Goal: Information Seeking & Learning: Learn about a topic

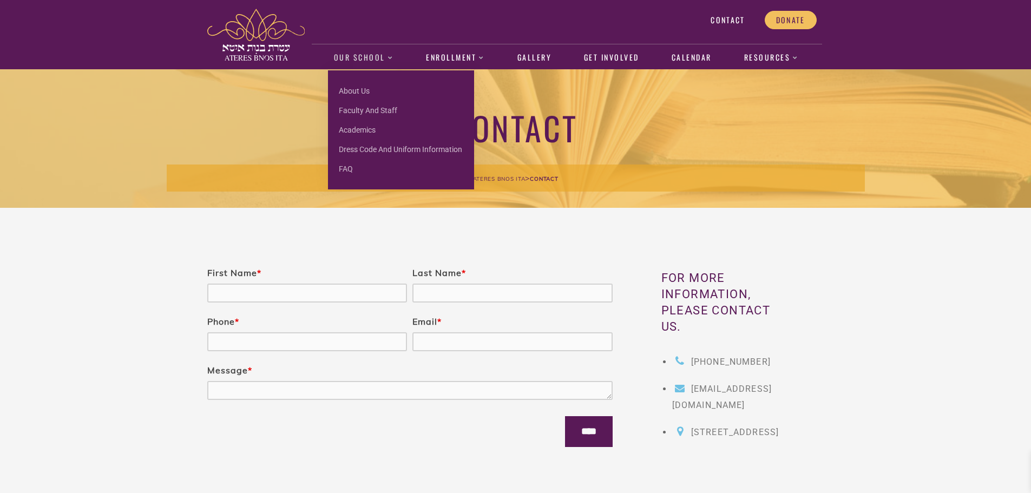
click at [354, 58] on link "Our School" at bounding box center [363, 57] width 71 height 25
click at [362, 54] on link "Our School" at bounding box center [363, 57] width 71 height 25
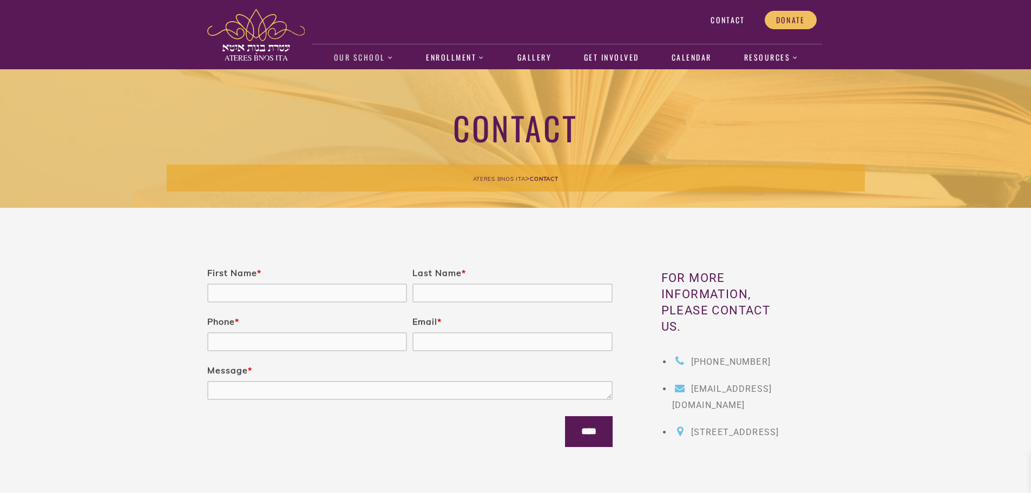
click at [359, 54] on link "Our School" at bounding box center [363, 57] width 71 height 25
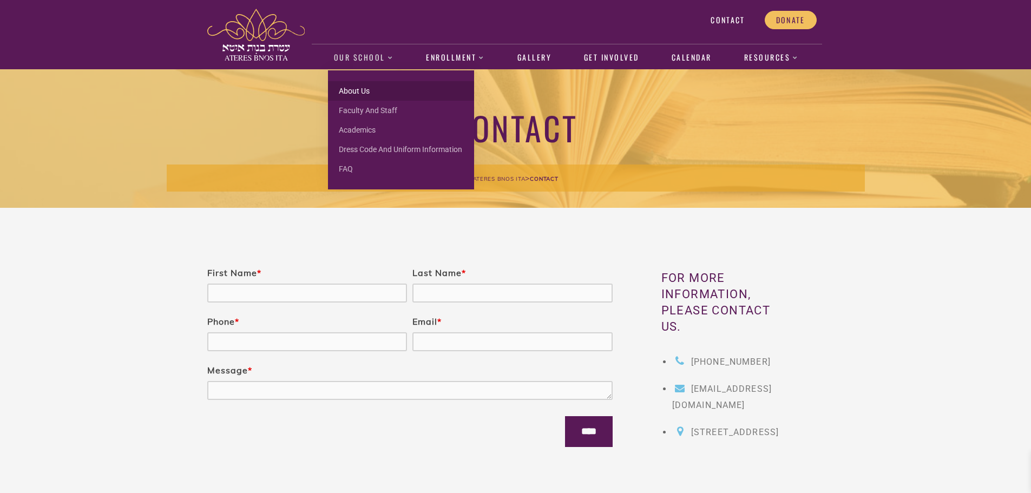
click at [361, 88] on link "About us" at bounding box center [401, 90] width 146 height 19
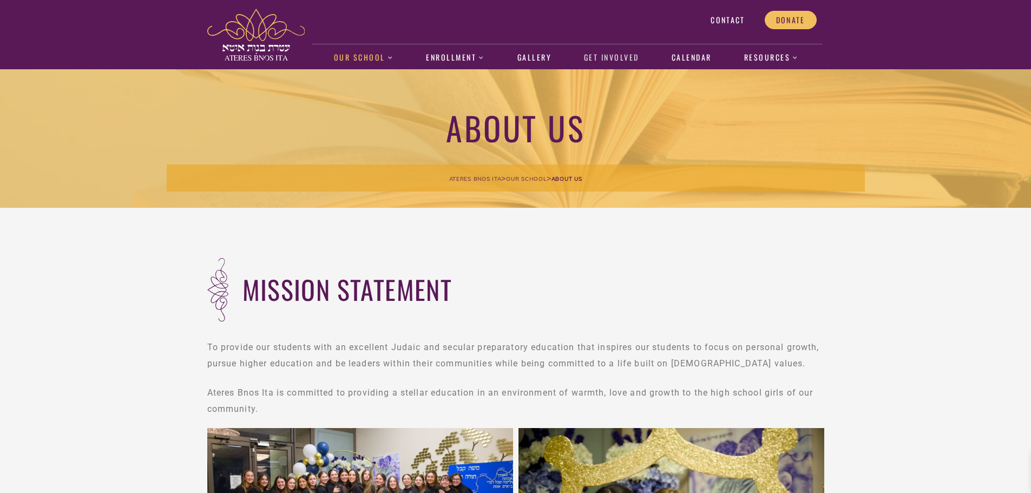
click at [625, 60] on link "Get Involved" at bounding box center [611, 57] width 67 height 25
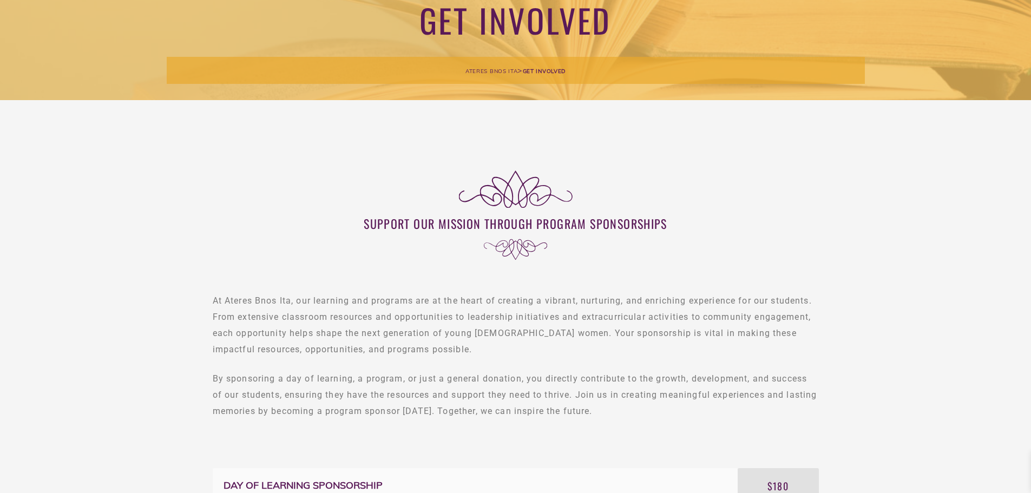
scroll to position [108, 0]
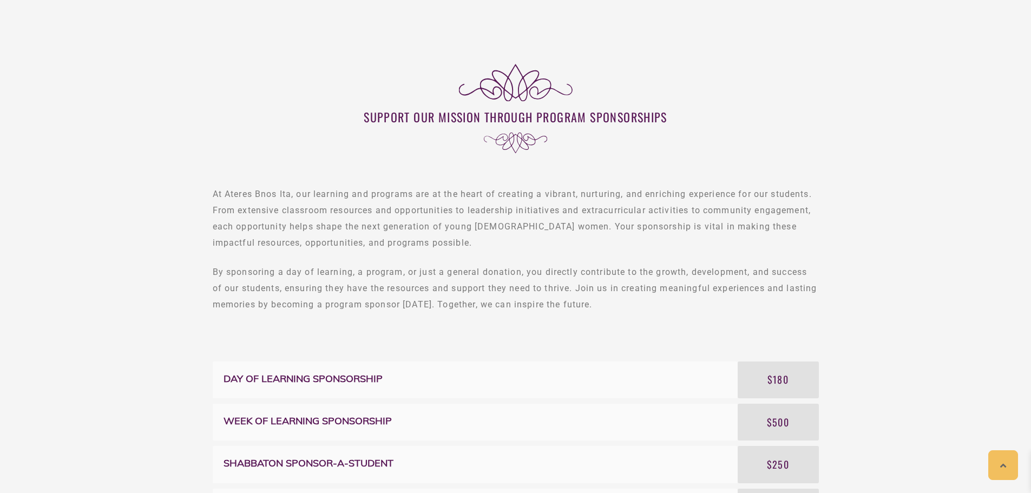
scroll to position [216, 0]
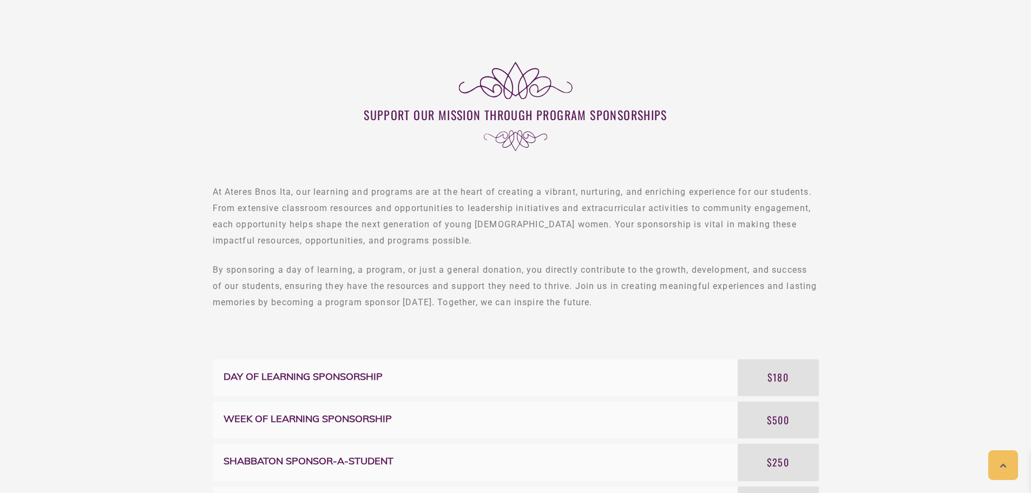
click at [763, 238] on p "At Ateres Bnos Ita, our learning and programs are at the heart of creating a vi…" at bounding box center [516, 216] width 606 height 65
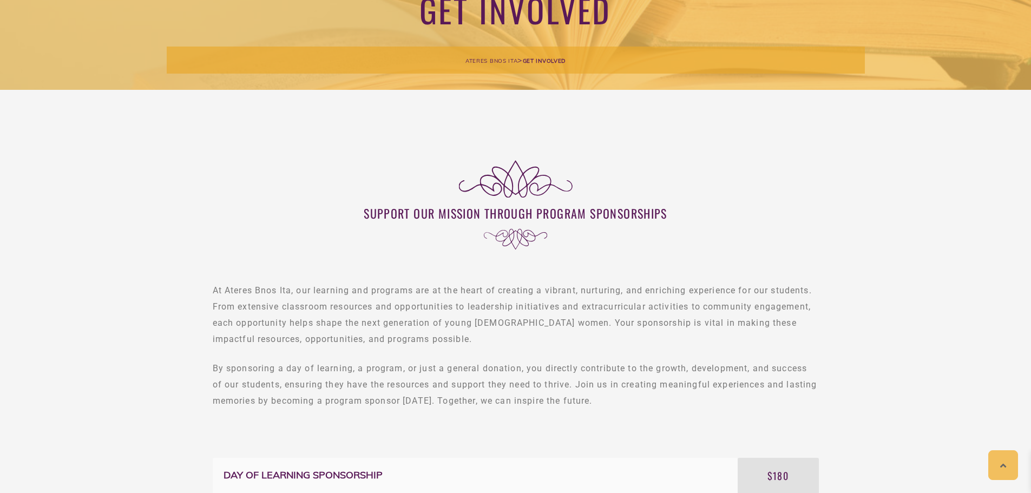
scroll to position [0, 0]
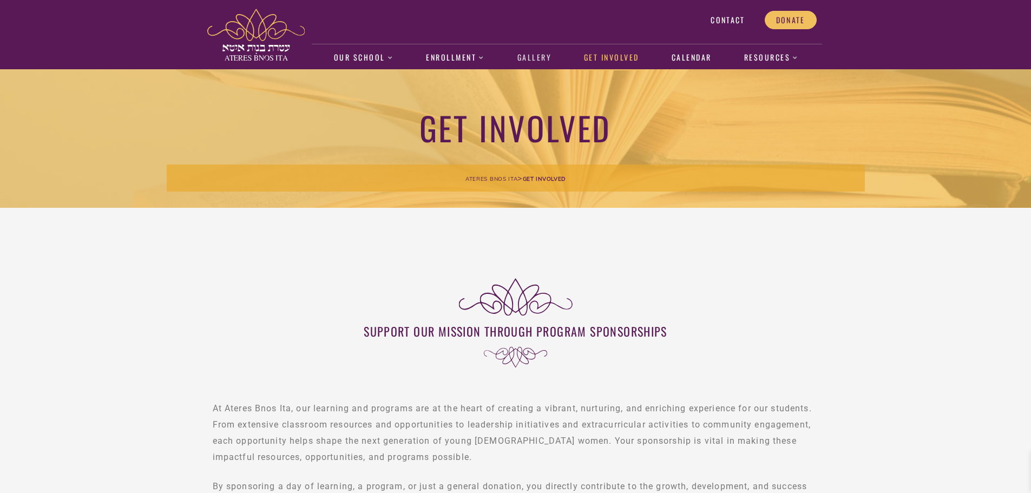
click at [534, 56] on link "Gallery" at bounding box center [533, 57] width 45 height 25
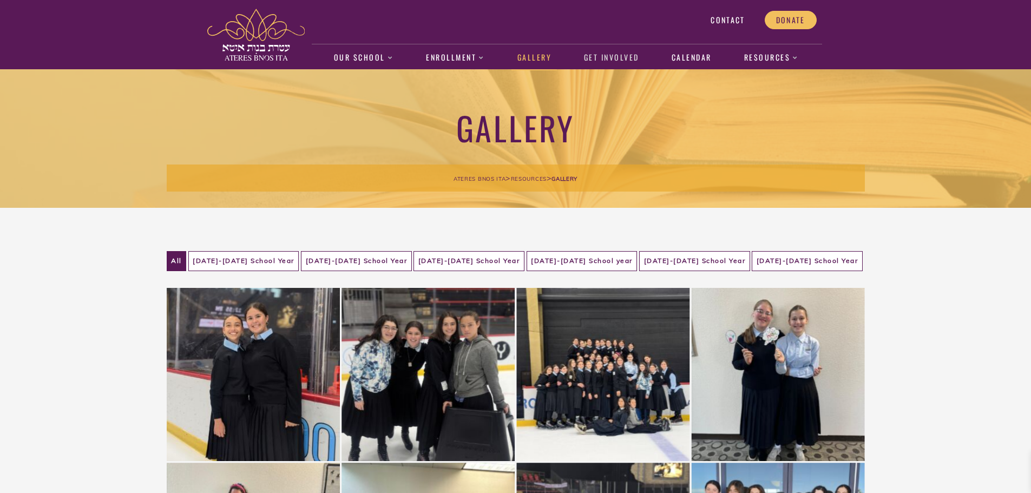
click at [626, 60] on link "Get Involved" at bounding box center [611, 57] width 67 height 25
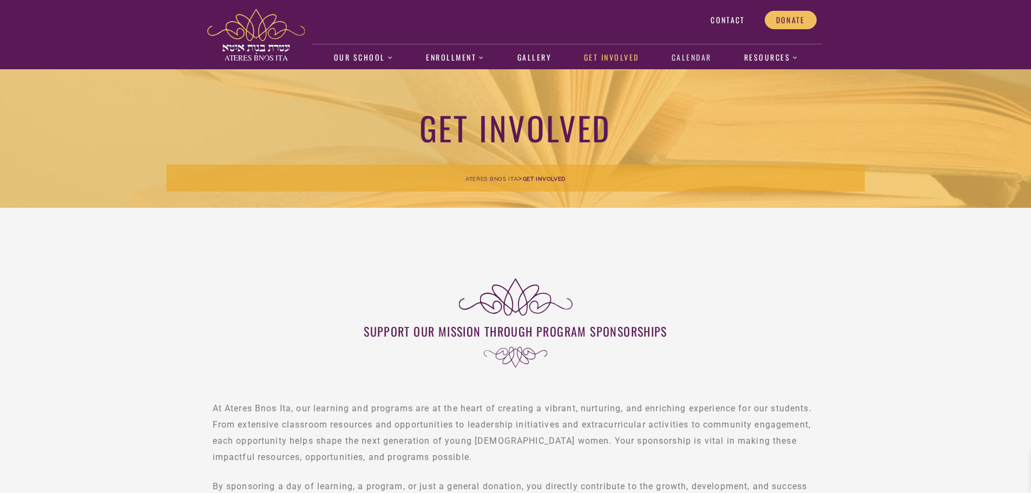
click at [692, 60] on link "Calendar" at bounding box center [691, 57] width 51 height 25
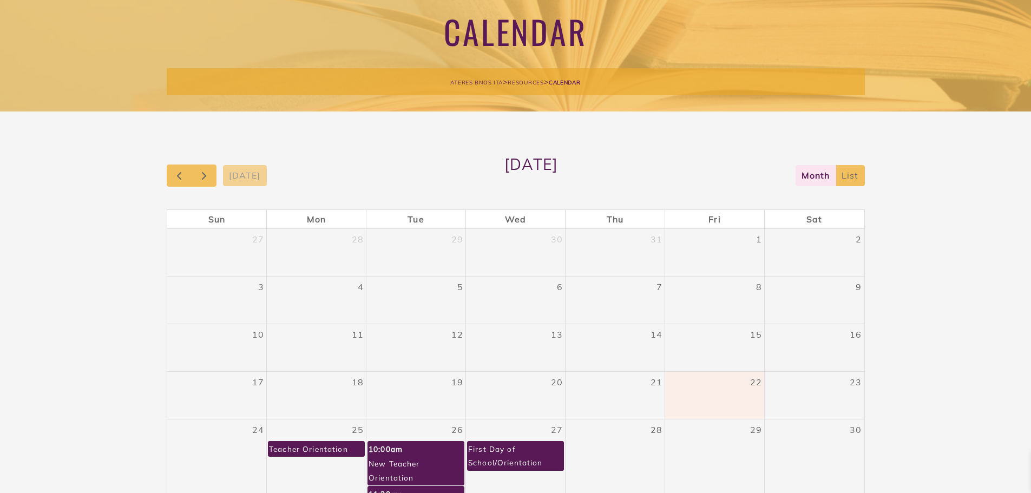
scroll to position [108, 0]
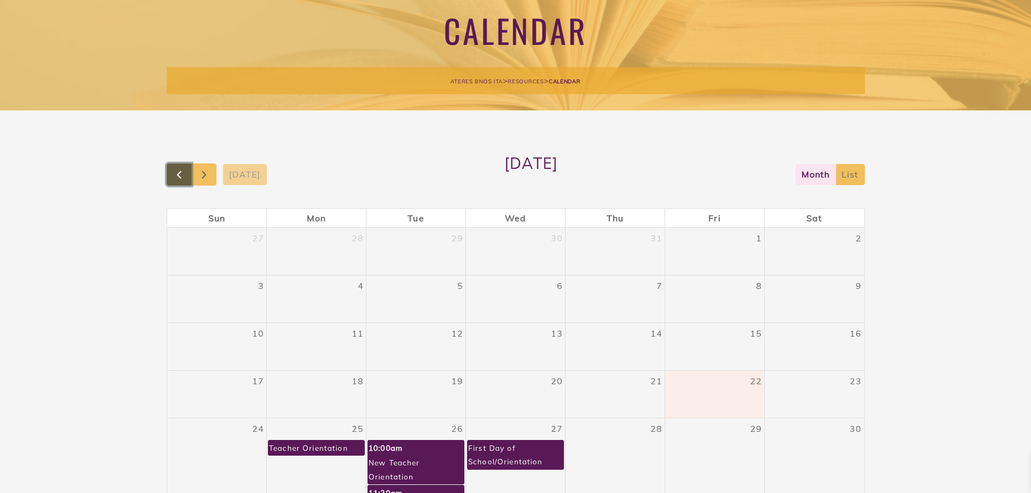
click at [174, 171] on span "button" at bounding box center [179, 174] width 13 height 13
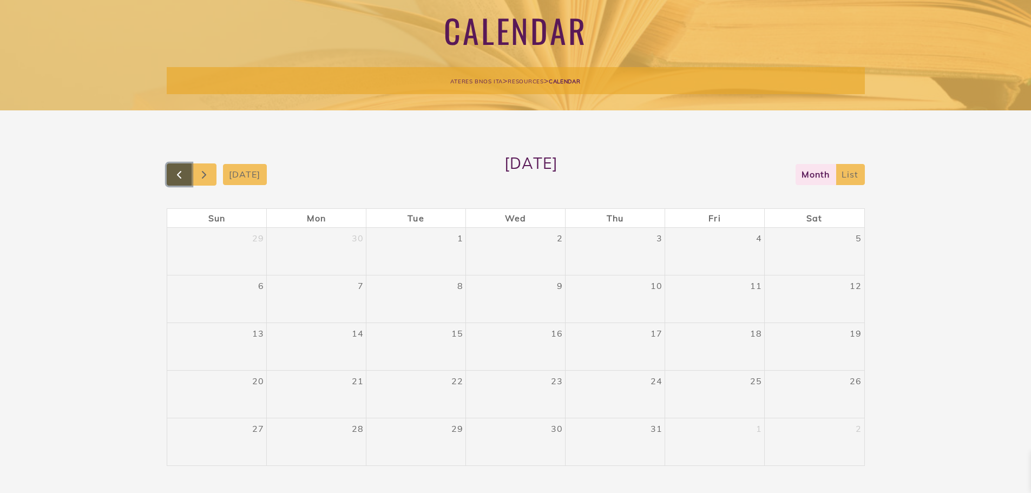
click at [174, 171] on span "button" at bounding box center [179, 174] width 13 height 13
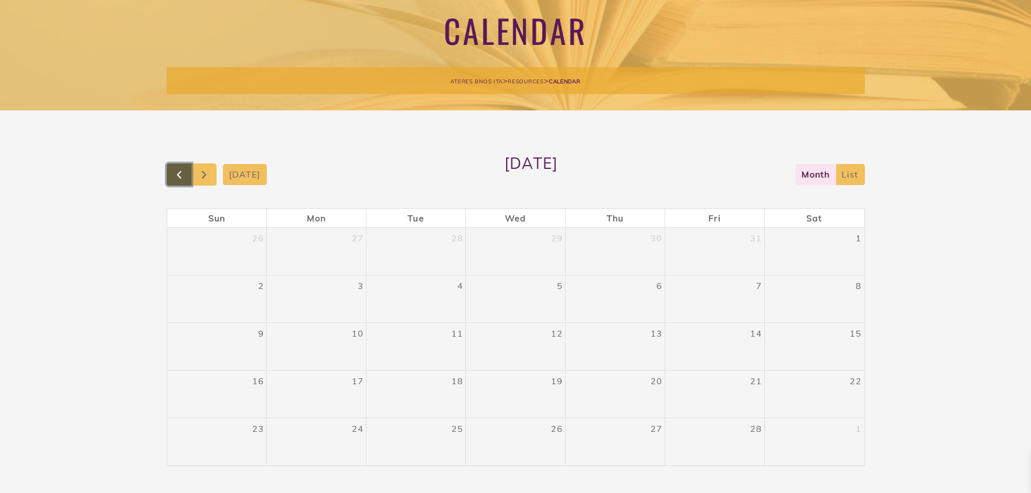
click at [174, 171] on span "button" at bounding box center [179, 174] width 13 height 13
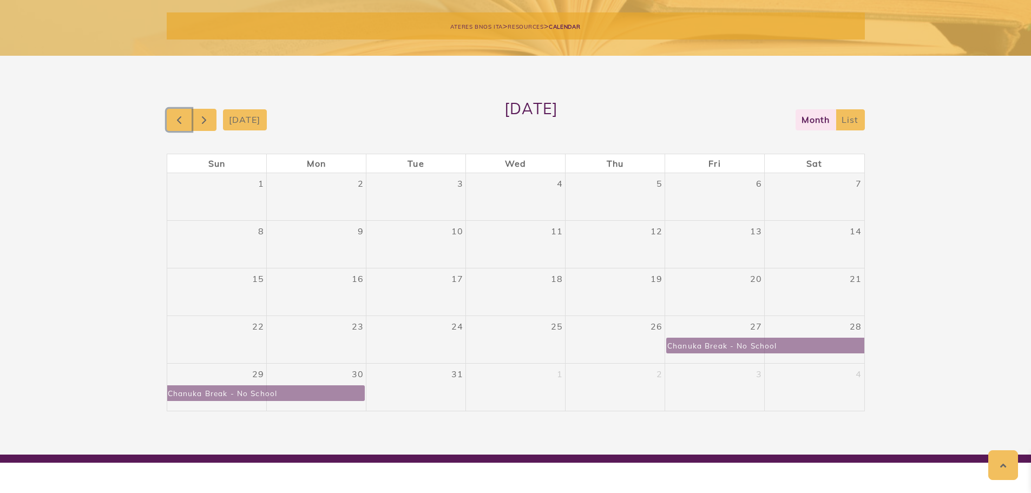
scroll to position [162, 0]
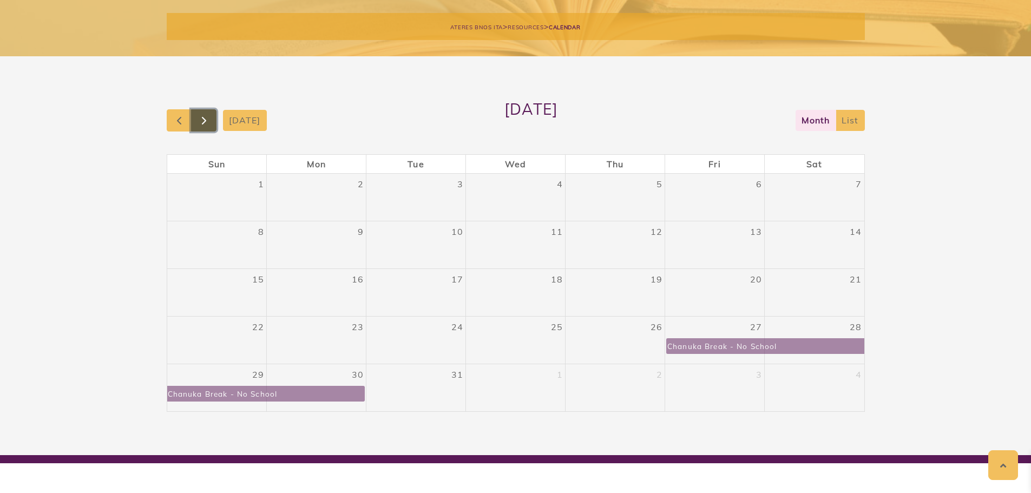
click at [208, 124] on span "button" at bounding box center [204, 120] width 13 height 13
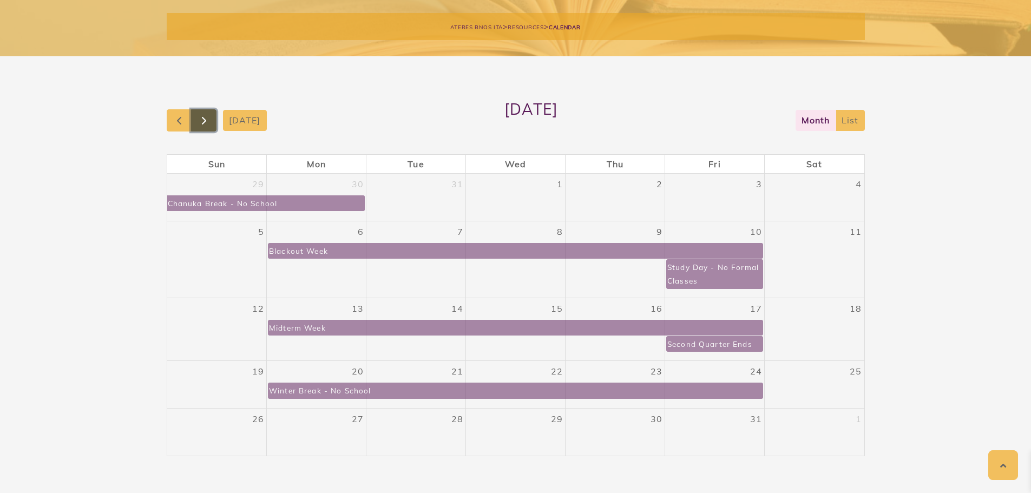
click at [208, 124] on span "button" at bounding box center [204, 120] width 13 height 13
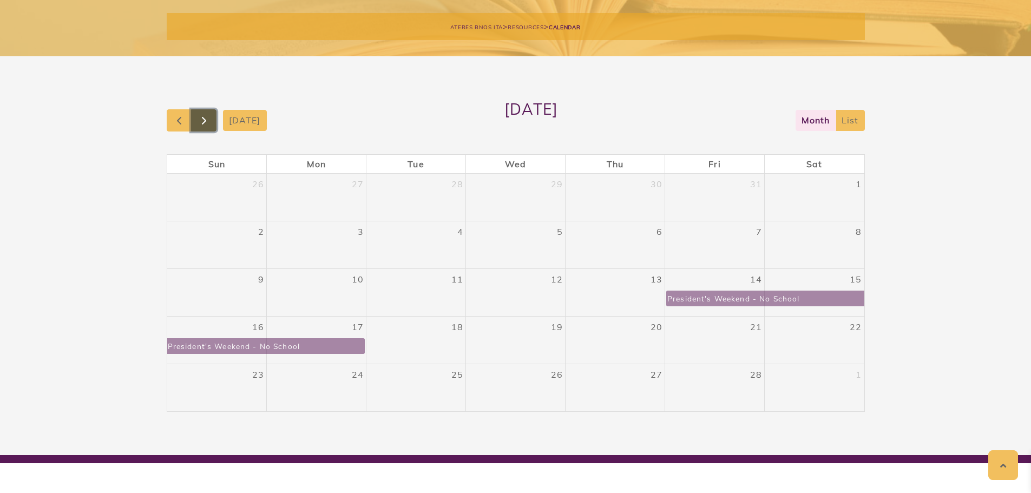
click at [208, 124] on span "button" at bounding box center [204, 120] width 13 height 13
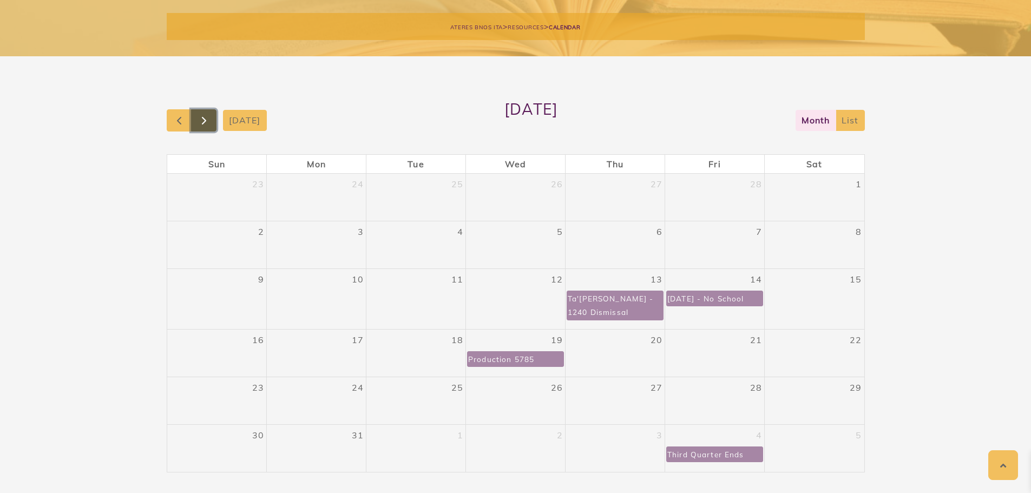
click at [208, 124] on span "button" at bounding box center [204, 120] width 13 height 13
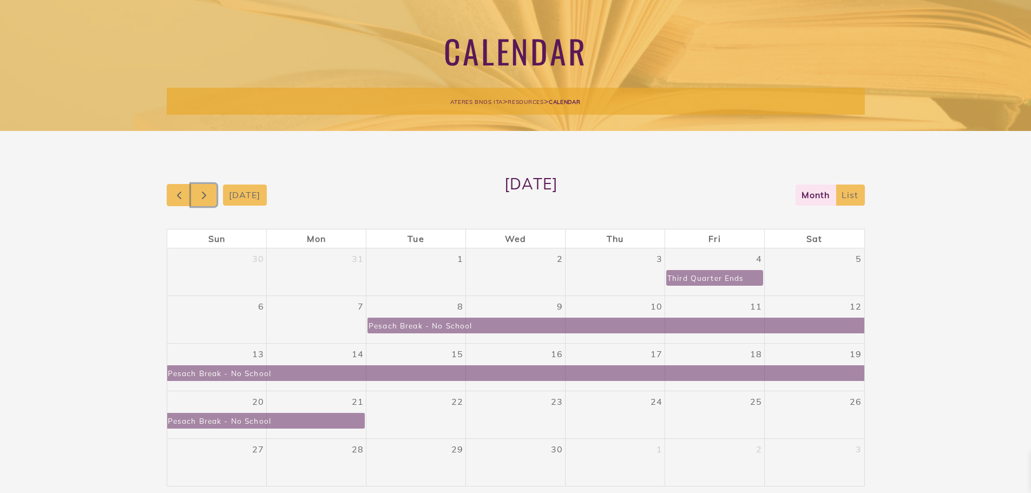
scroll to position [0, 0]
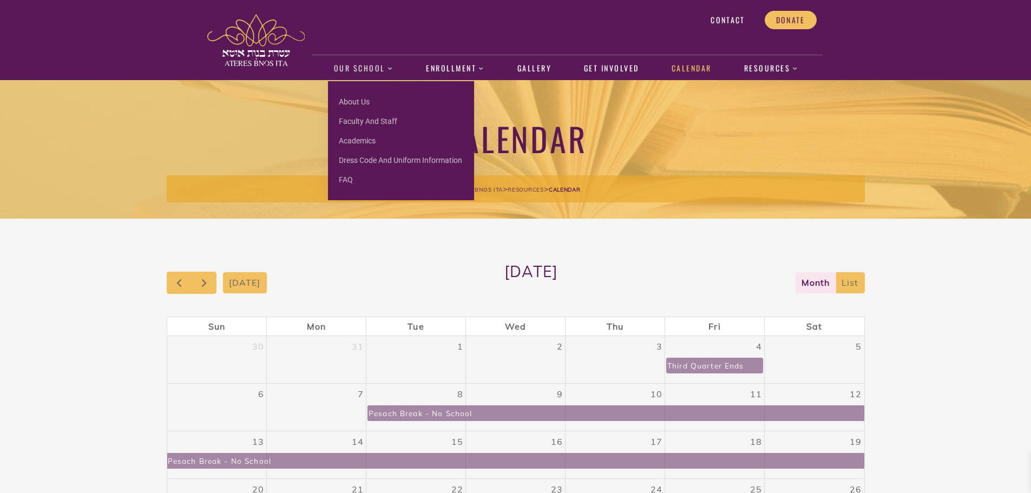
click at [364, 68] on link "Our School" at bounding box center [363, 68] width 71 height 25
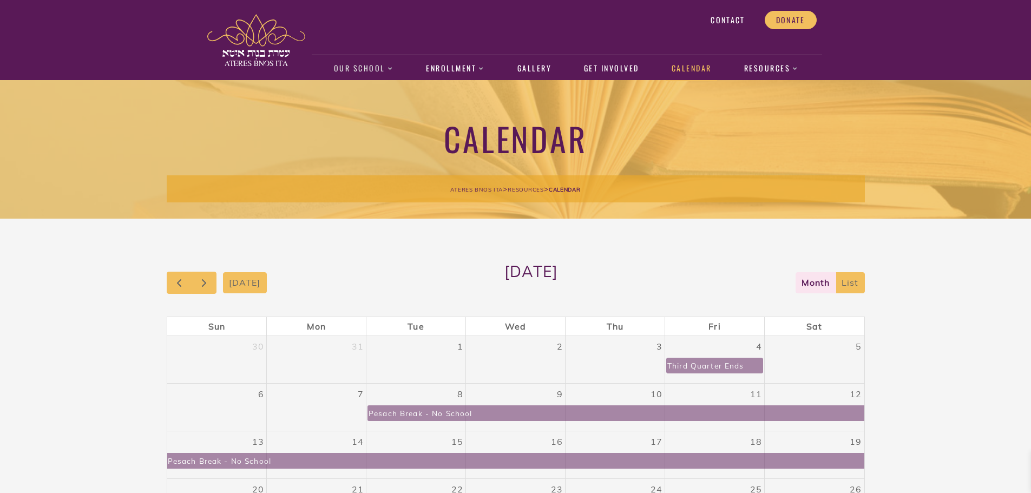
click at [364, 68] on link "Our School" at bounding box center [363, 68] width 71 height 25
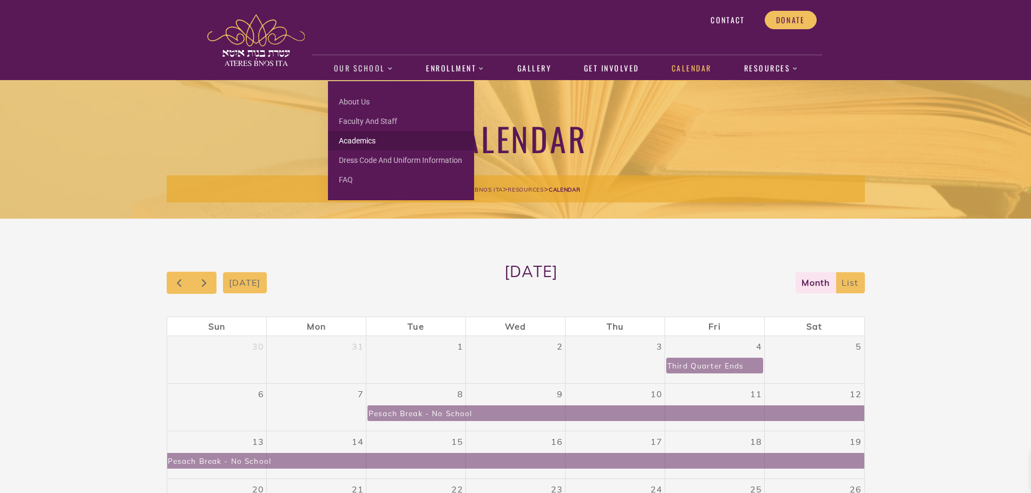
click at [358, 139] on link "Academics" at bounding box center [401, 140] width 146 height 19
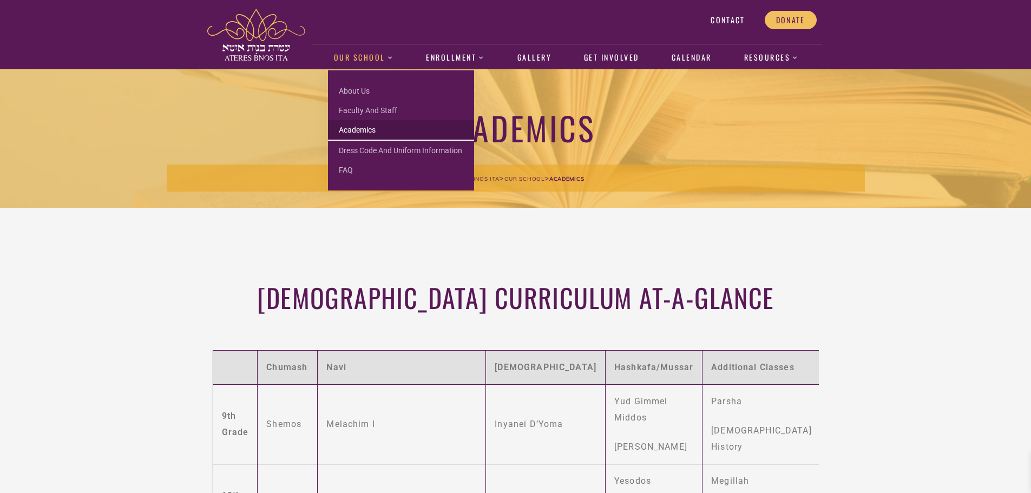
click at [346, 54] on link "Our School" at bounding box center [363, 57] width 71 height 25
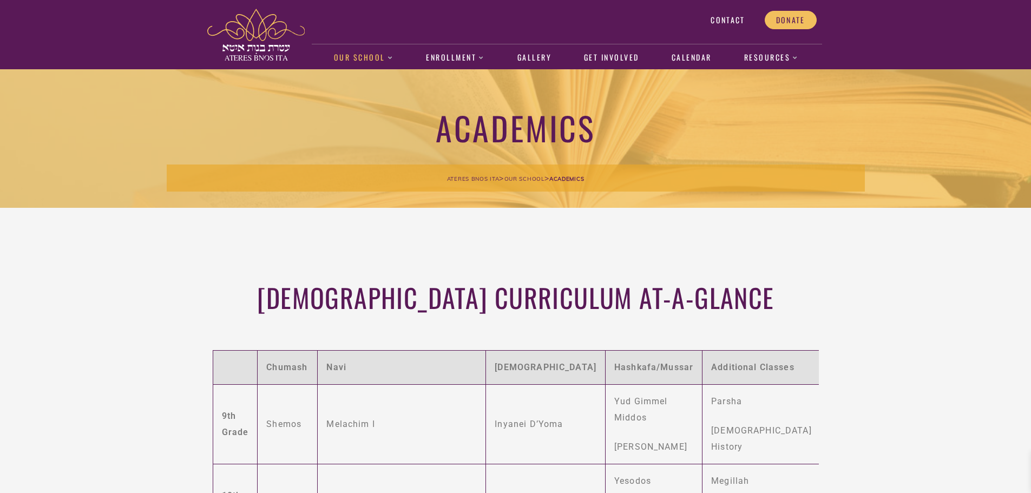
click at [356, 60] on link "Our School" at bounding box center [363, 57] width 71 height 25
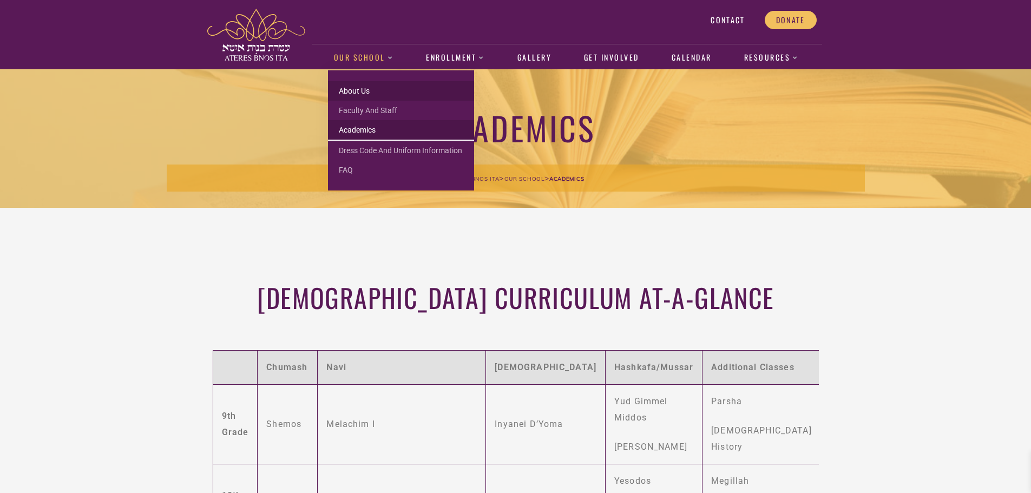
click at [363, 91] on link "About us" at bounding box center [401, 90] width 146 height 19
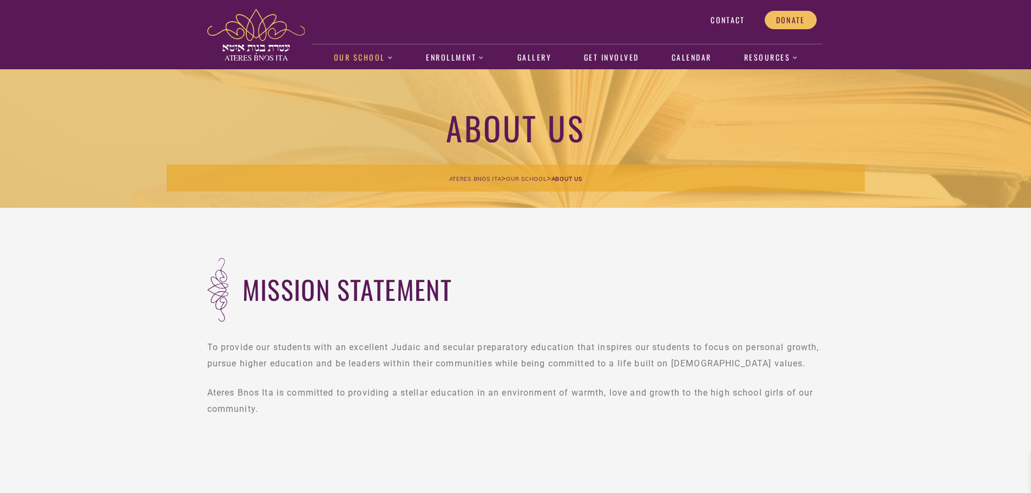
drag, startPoint x: 0, startPoint y: 0, endPoint x: 624, endPoint y: 200, distance: 655.2
click at [624, 200] on div "About us Ateres Bnos Ita > Our School > About us" at bounding box center [516, 138] width 698 height 139
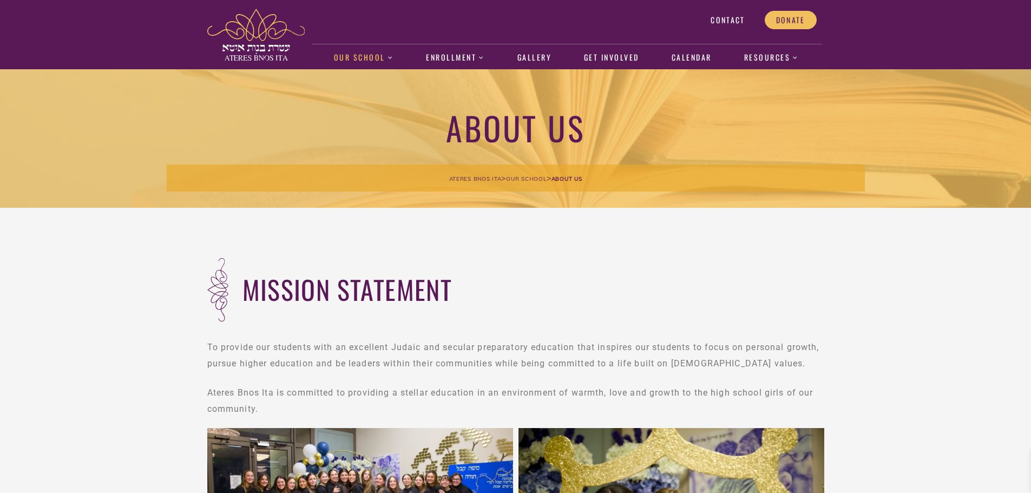
click at [682, 260] on h2 "mission statement" at bounding box center [533, 289] width 582 height 77
click at [531, 58] on link "Gallery" at bounding box center [533, 57] width 45 height 25
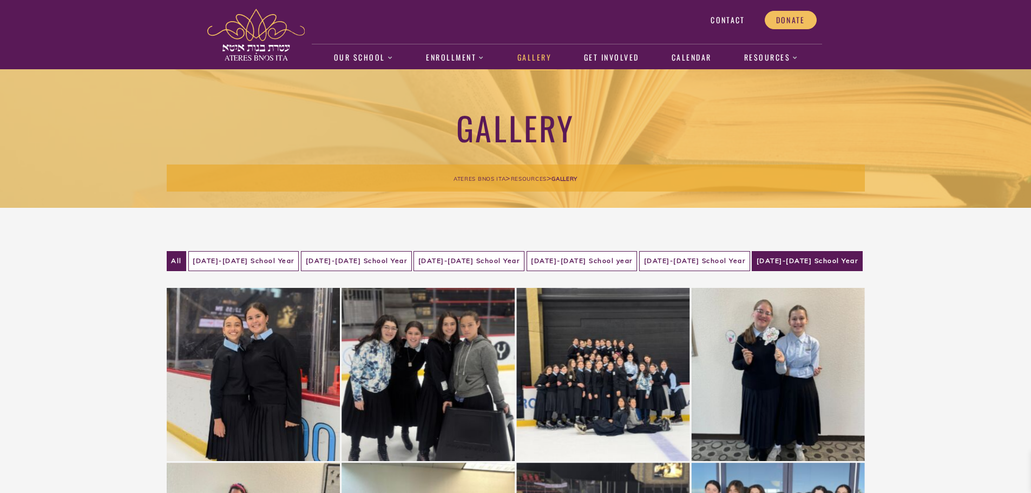
click at [805, 262] on li "[DATE]-[DATE] School Year" at bounding box center [807, 261] width 111 height 20
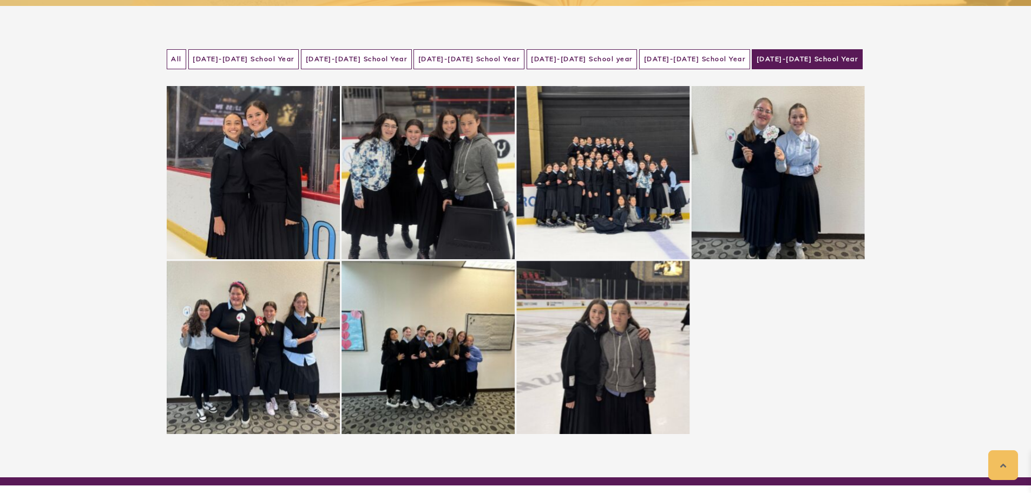
scroll to position [200, 0]
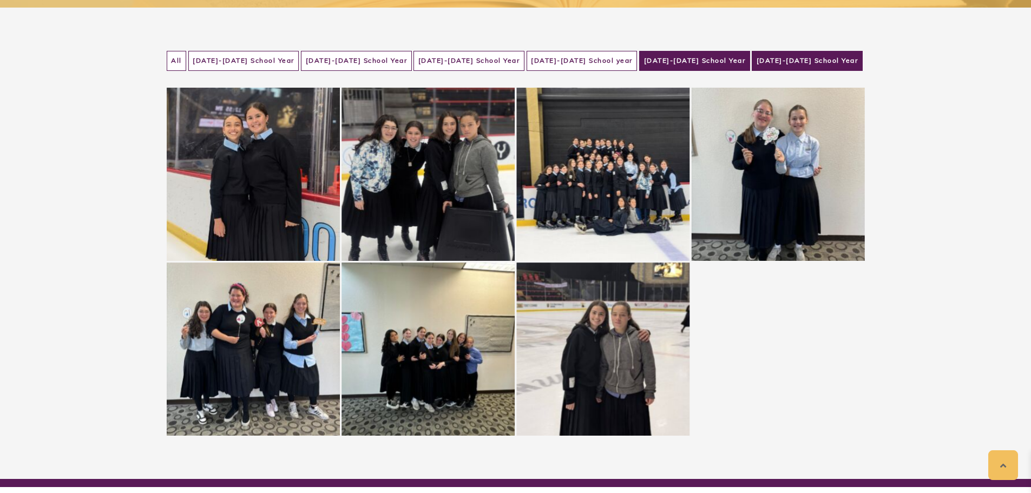
click at [694, 61] on li "[DATE]-[DATE] School Year" at bounding box center [694, 61] width 111 height 20
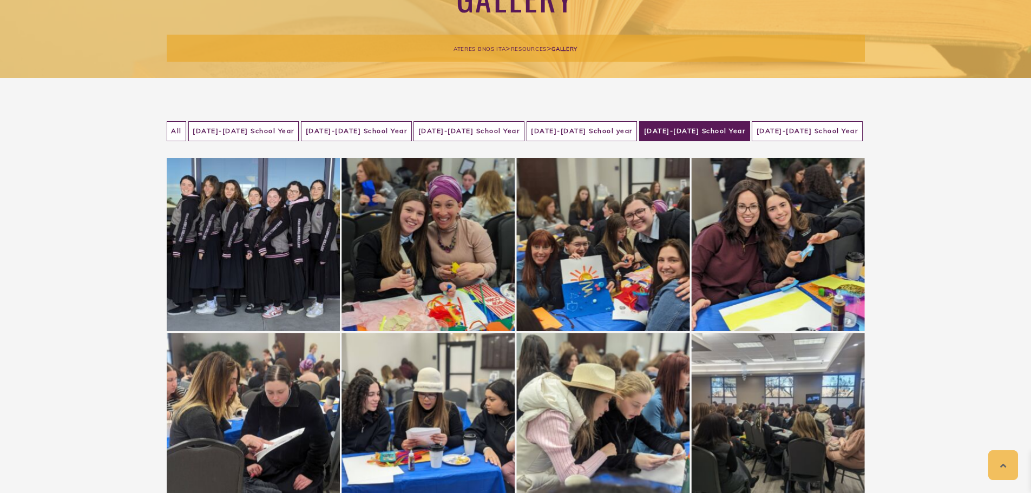
scroll to position [0, 0]
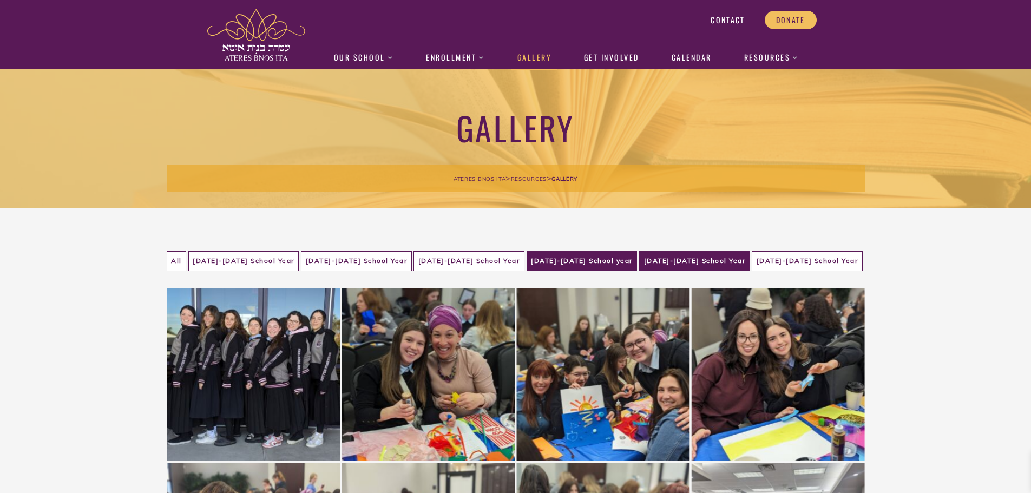
click at [553, 260] on li "[DATE]-[DATE] School year" at bounding box center [582, 261] width 111 height 20
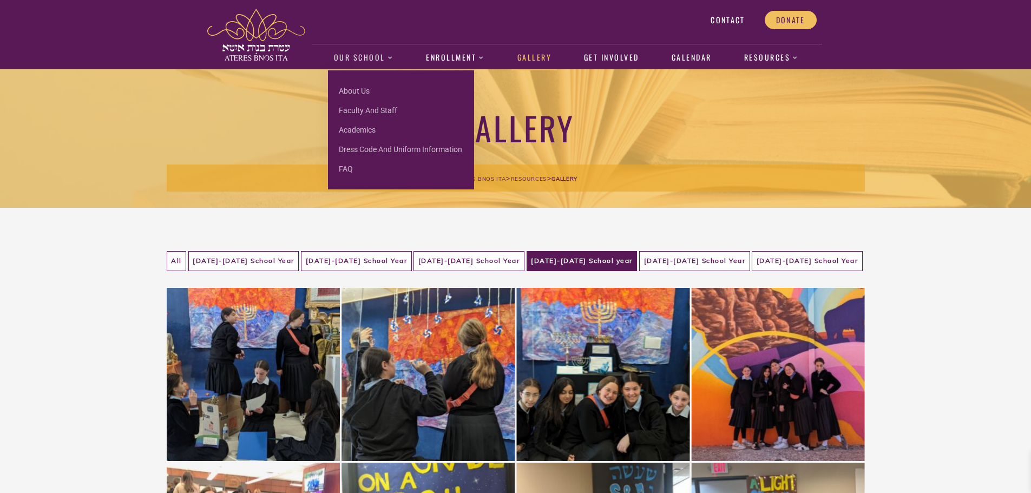
click at [349, 54] on link "Our School" at bounding box center [363, 57] width 71 height 25
